Goal: Information Seeking & Learning: Learn about a topic

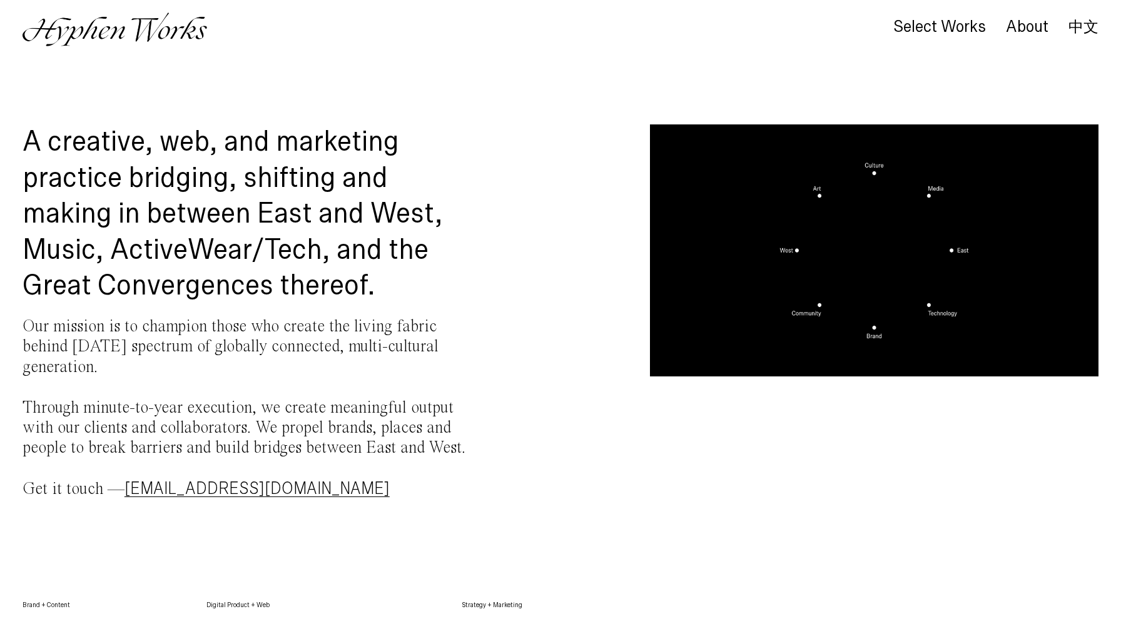
click at [164, 345] on p "Our mission is to champion those who create the living fabric behind today’s sp…" at bounding box center [247, 408] width 448 height 183
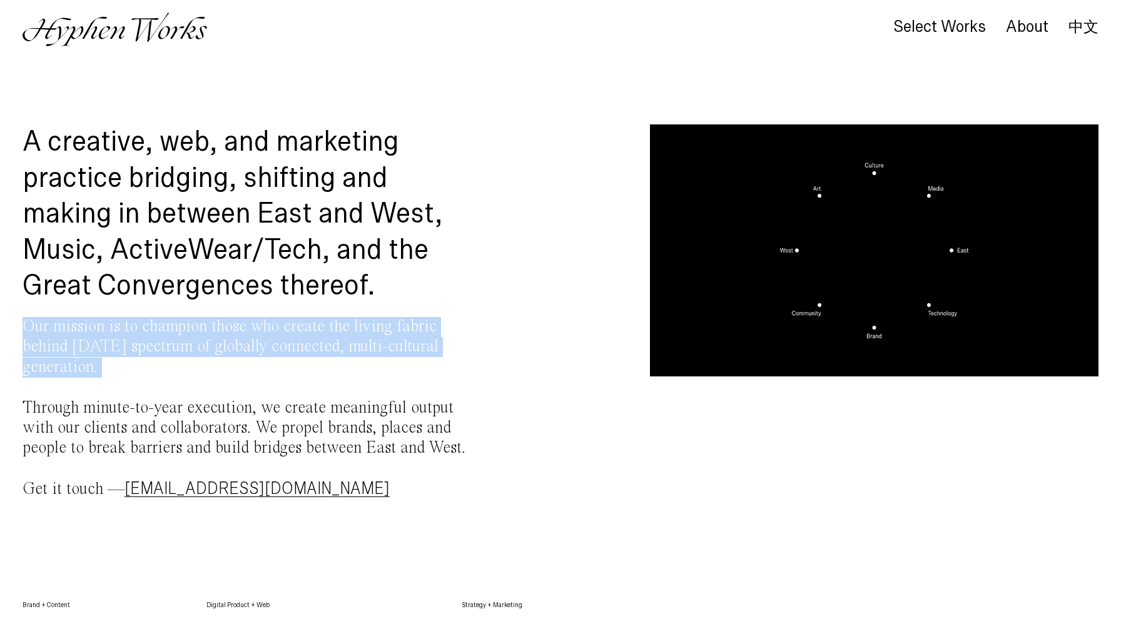
click at [164, 345] on p "Our mission is to champion those who create the living fabric behind today’s sp…" at bounding box center [247, 408] width 448 height 183
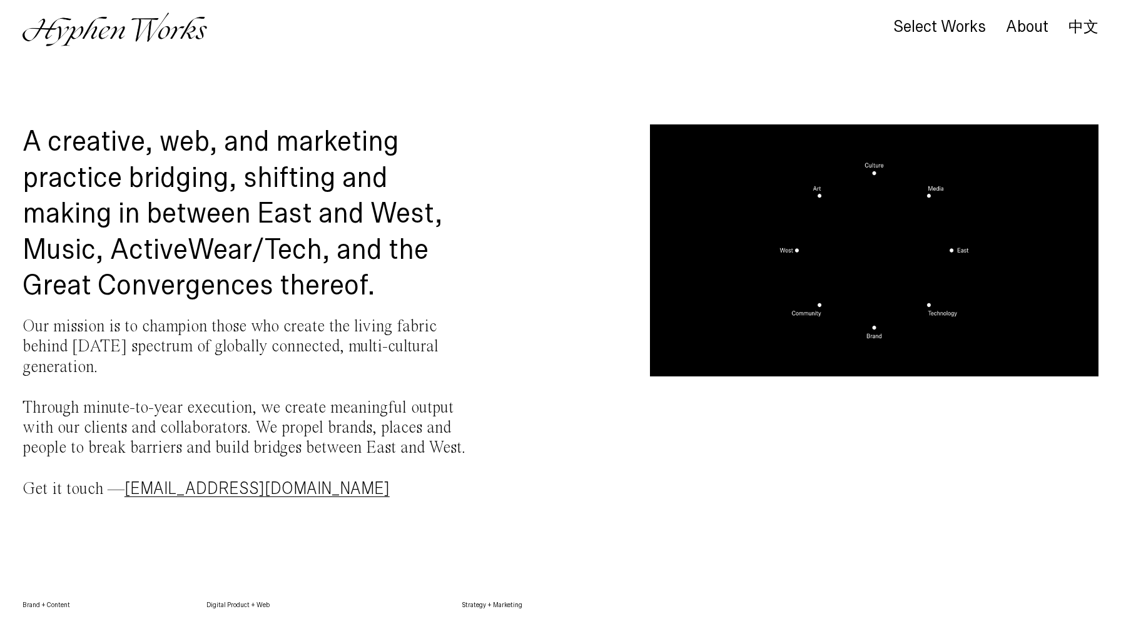
click at [224, 403] on p "Our mission is to champion those who create the living fabric behind today’s sp…" at bounding box center [247, 408] width 448 height 183
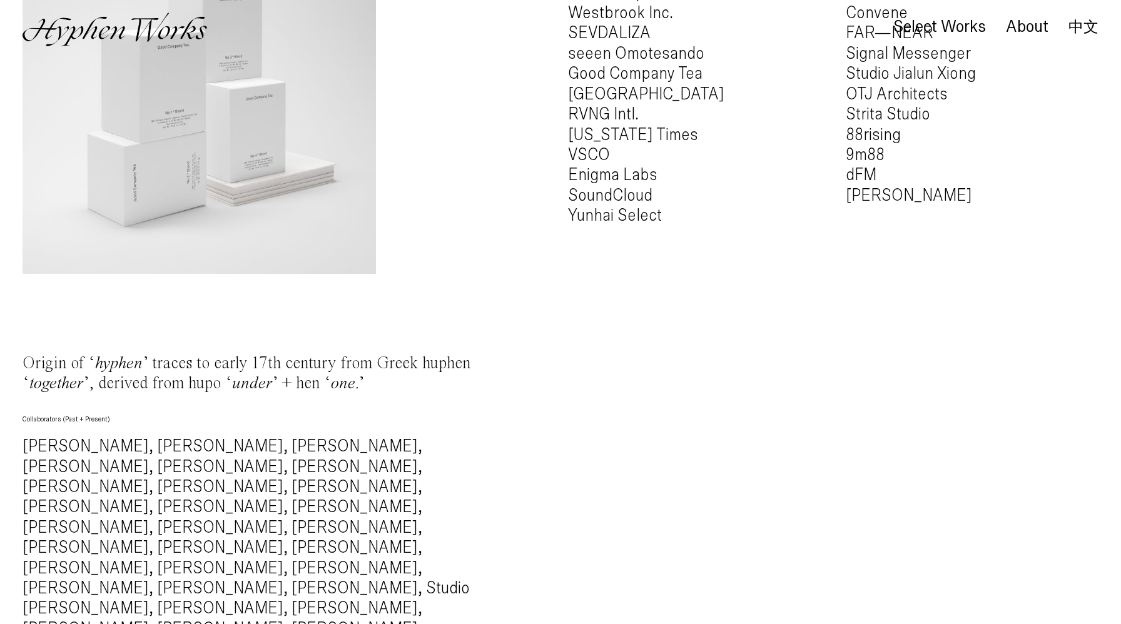
scroll to position [730, 0]
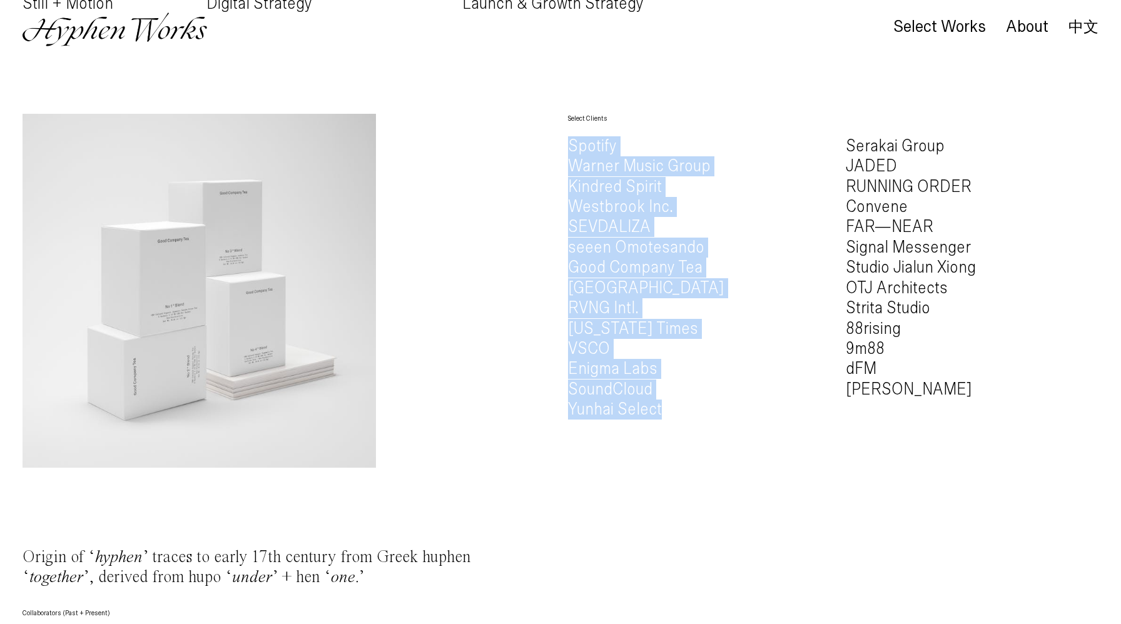
drag, startPoint x: 675, startPoint y: 417, endPoint x: 559, endPoint y: 138, distance: 302.0
click at [559, 138] on div "Select Clients Spotify Warner Music Group Kindred Spirit Westbrook Inc. SEVDALI…" at bounding box center [561, 290] width 1076 height 353
copy h4 "Spotify Warner Music Group Kindred Spirit Westbrook Inc. SEVDALIZA seeen Omotes…"
click at [746, 331] on h4 "Spotify Warner Music Group Kindred Spirit Westbrook Inc. SEVDALIZA seeen Omotes…" at bounding box center [694, 278] width 253 height 284
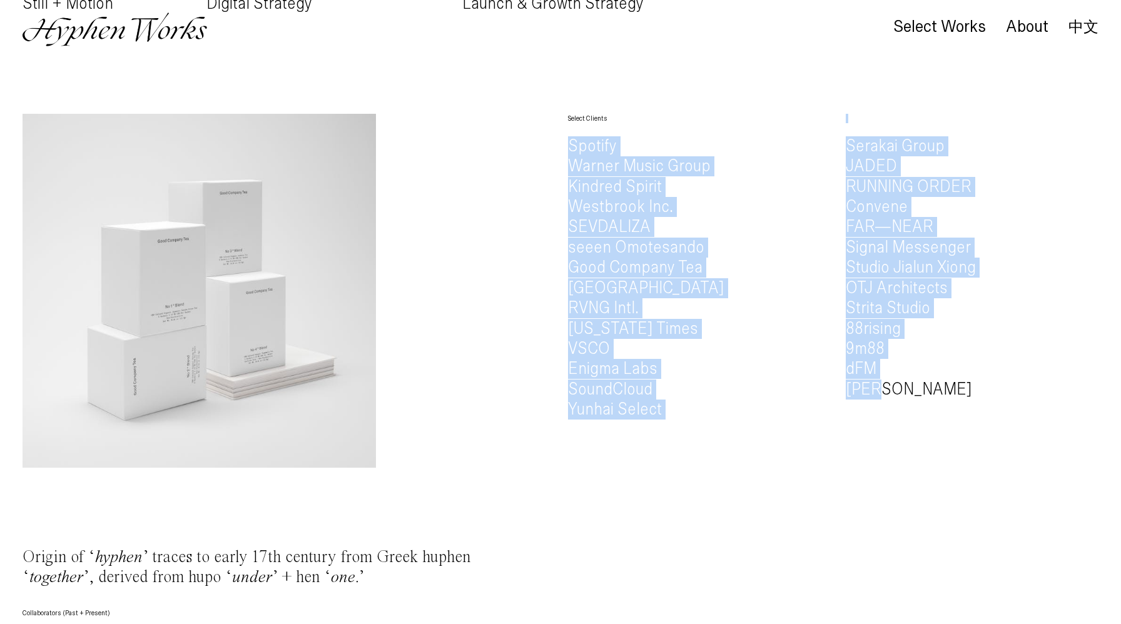
drag, startPoint x: 700, startPoint y: 302, endPoint x: 559, endPoint y: 159, distance: 200.8
click at [559, 150] on div "Select Clients Spotify Warner Music Group Kindred Spirit Westbrook Inc. SEVDALI…" at bounding box center [561, 290] width 1076 height 353
copy div "Spotify Warner Music Group Kindred Spirit Westbrook Inc. SEVDALIZA seeen Omotes…"
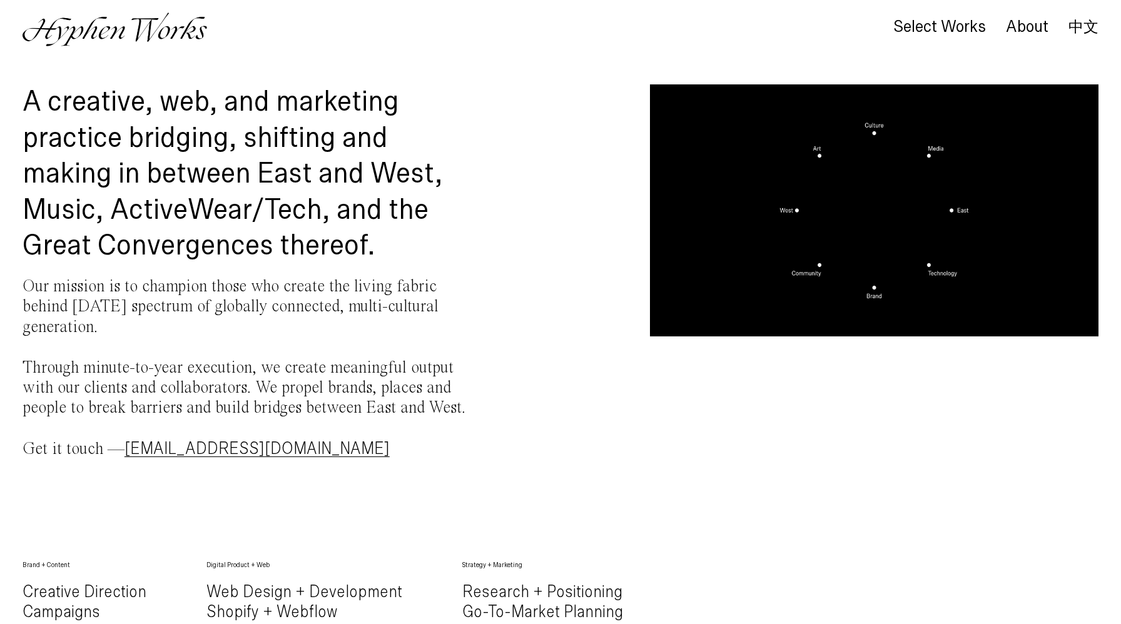
scroll to position [0, 0]
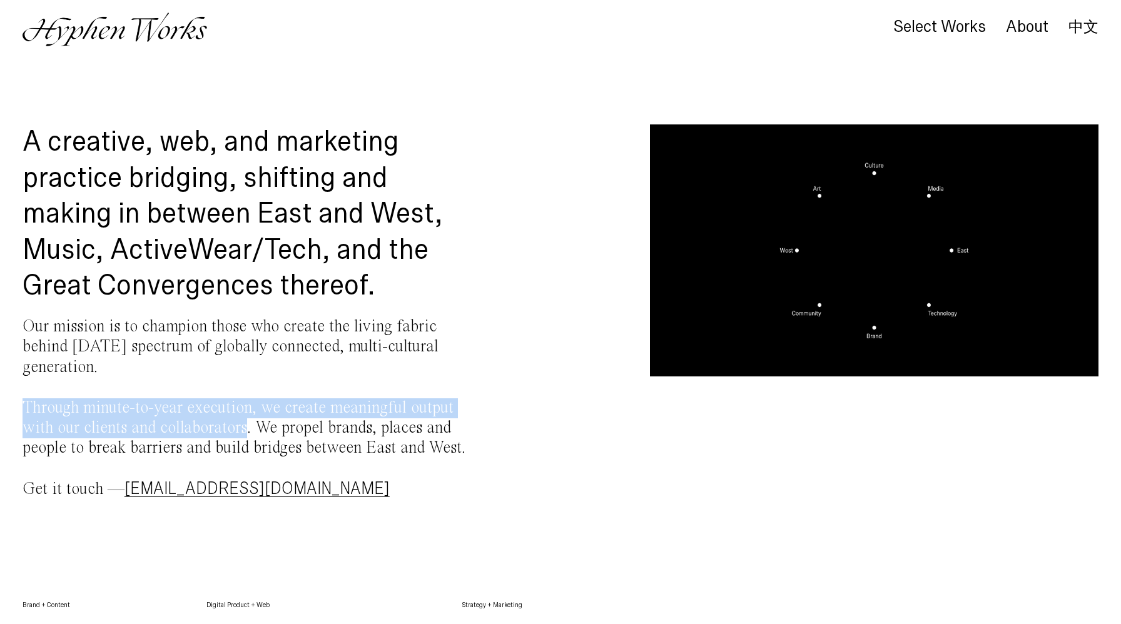
drag, startPoint x: 134, startPoint y: 413, endPoint x: 414, endPoint y: 237, distance: 330.6
copy p "Through minute-to-year execution, we create meaningful output with our clients …"
